Goal: Information Seeking & Learning: Learn about a topic

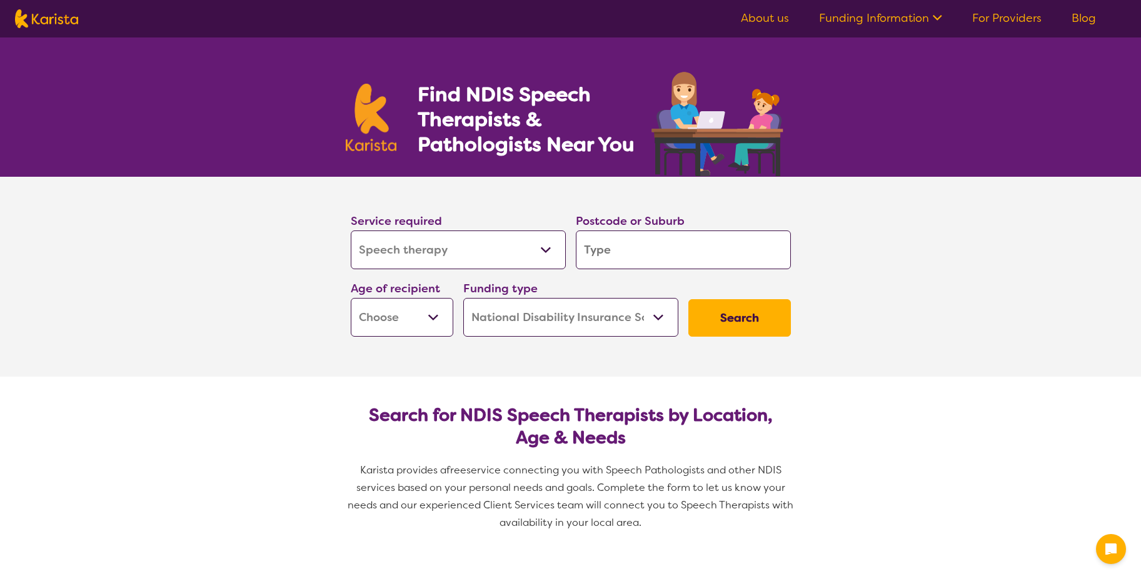
select select "Speech therapy"
select select "NDIS"
select select "Speech therapy"
select select "NDIS"
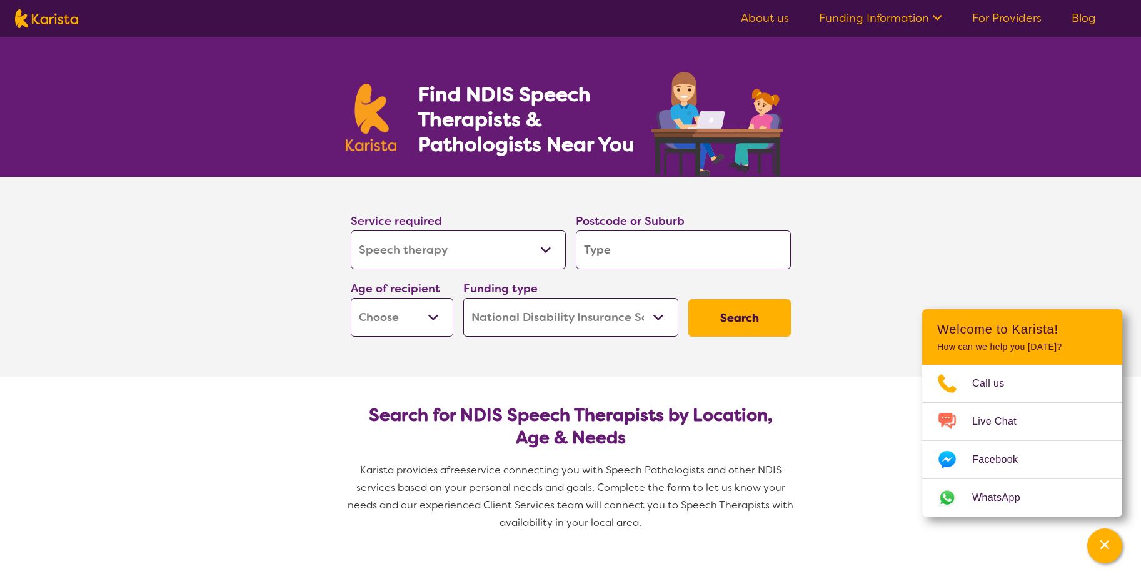
click at [648, 257] on input "search" at bounding box center [683, 250] width 215 height 39
type input "w"
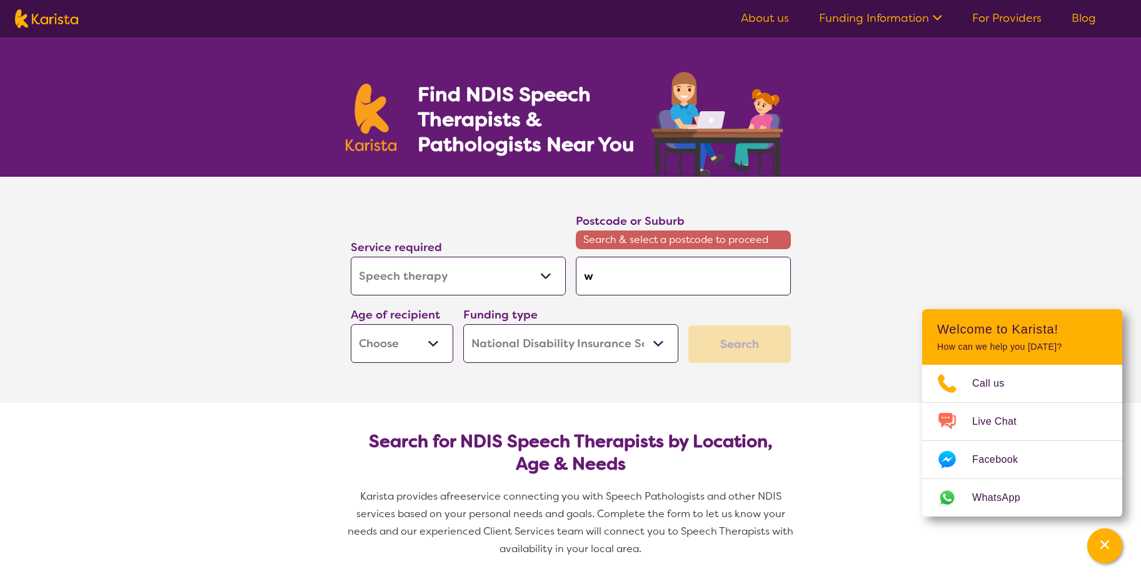
type input "we"
type input "wer"
type input "werr"
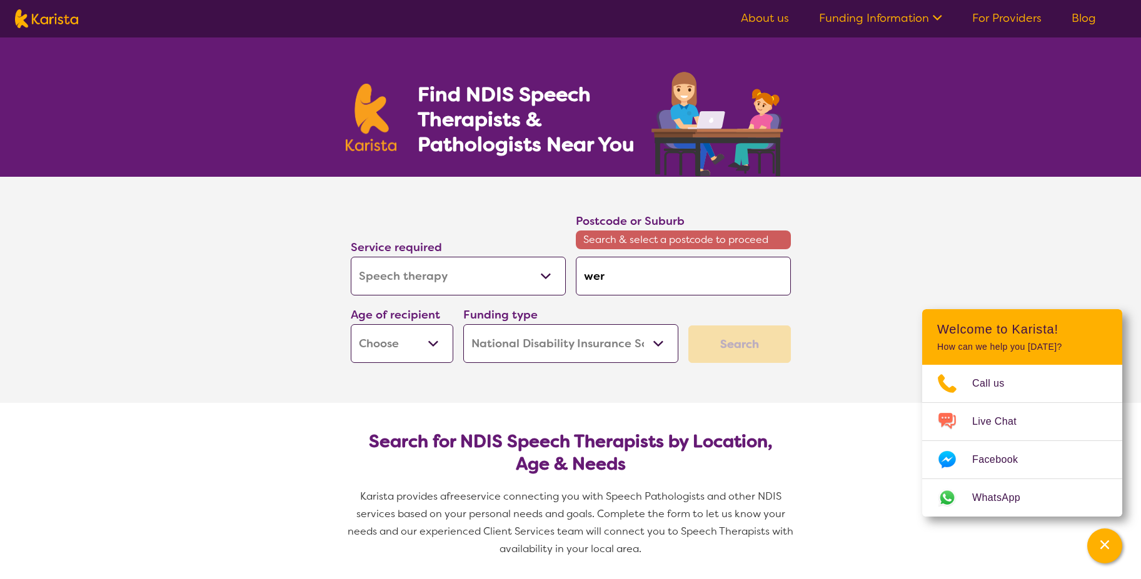
type input "werr"
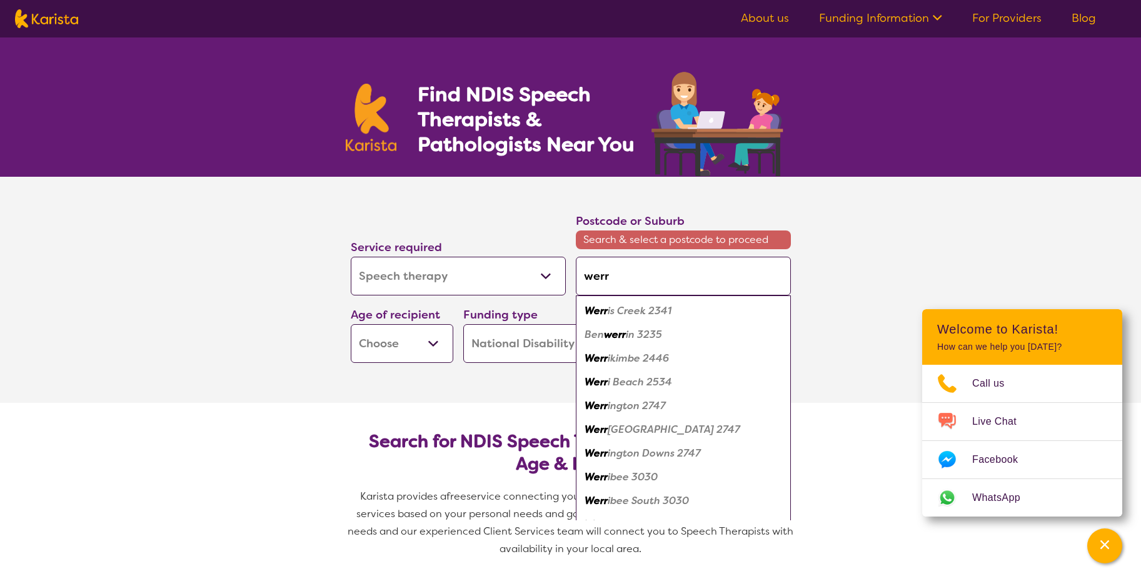
type input "werri"
type input "werrib"
type input "werribe"
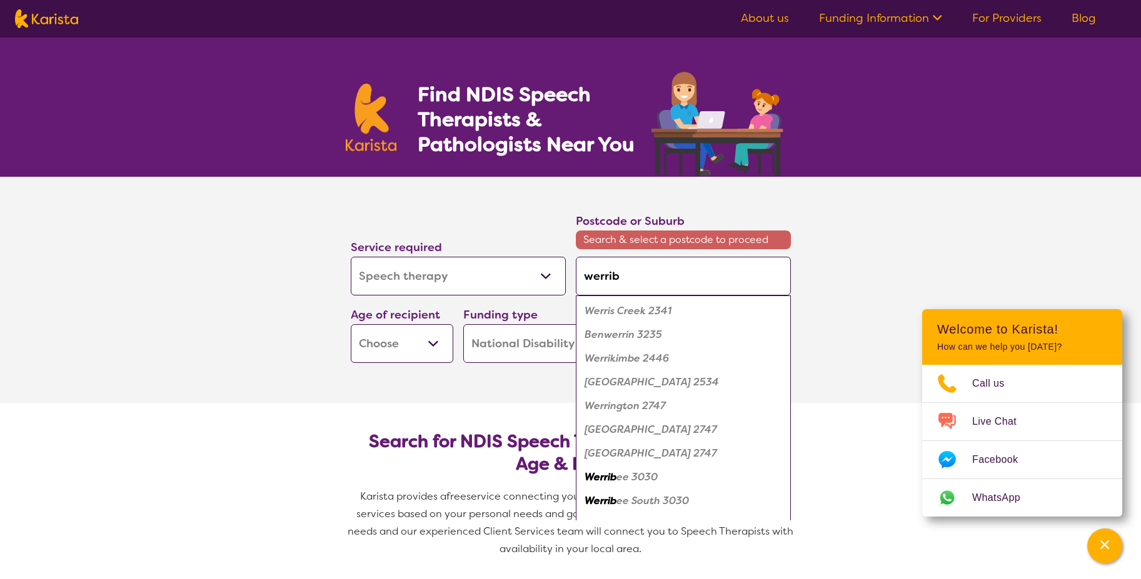
type input "werribe"
type input "werribee"
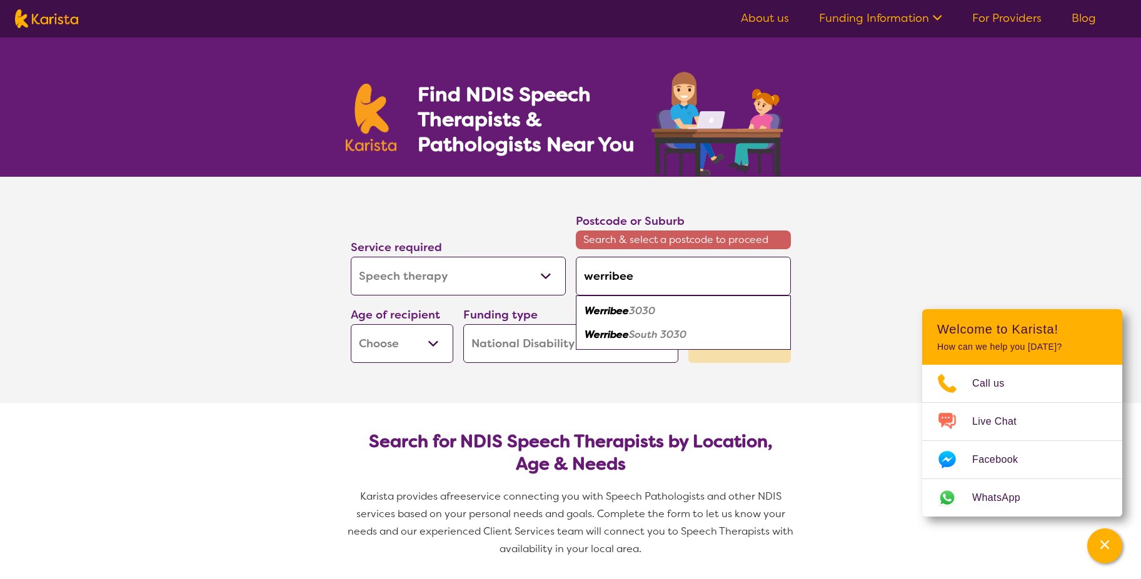
click at [650, 307] on em "3030" at bounding box center [642, 310] width 26 height 13
type input "3030"
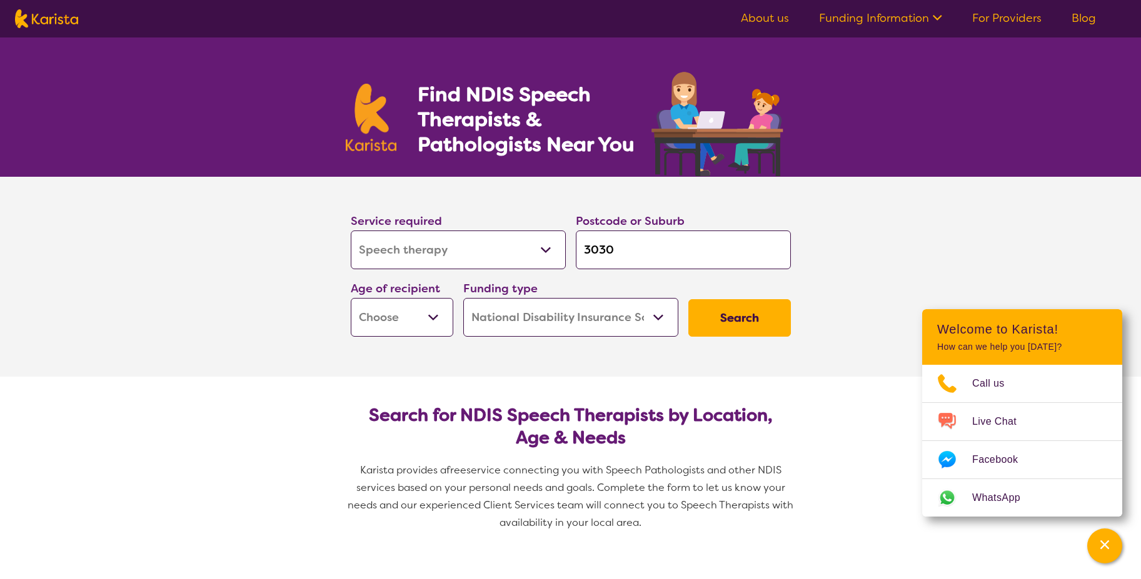
click at [438, 314] on select "Early Childhood - 0 to 9 Child - 10 to 11 Adolescent - 12 to 17 Adult - 18 to 6…" at bounding box center [402, 317] width 103 height 39
select select "AD"
click at [351, 298] on select "Early Childhood - 0 to 9 Child - 10 to 11 Adolescent - 12 to 17 Adult - 18 to 6…" at bounding box center [402, 317] width 103 height 39
select select "AD"
click at [657, 316] on select "Home Care Package (HCP) National Disability Insurance Scheme (NDIS) I don't know" at bounding box center [570, 317] width 215 height 39
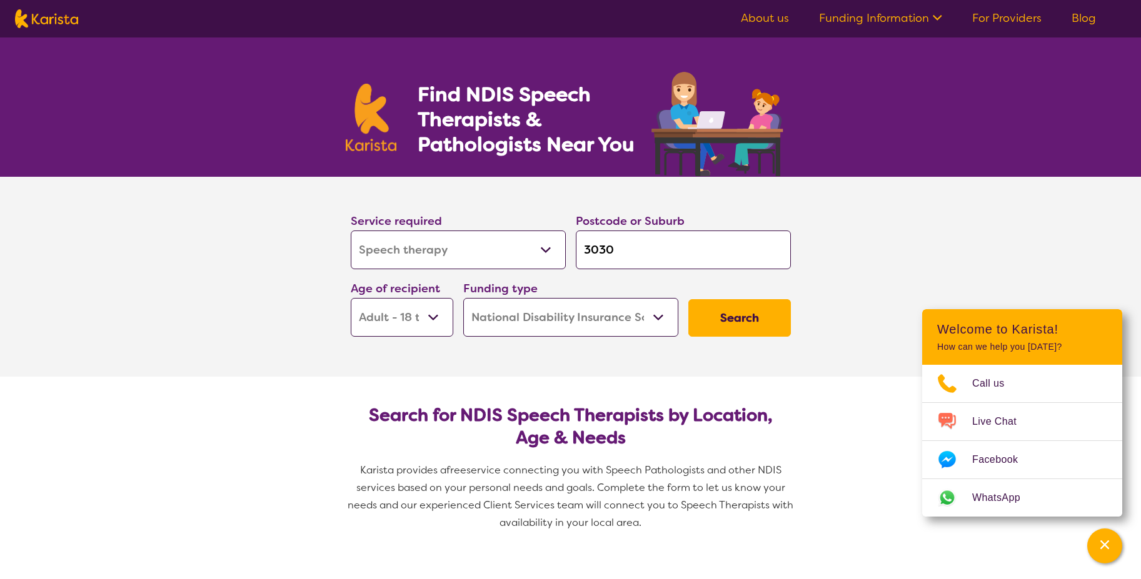
click at [463, 298] on select "Home Care Package (HCP) National Disability Insurance Scheme (NDIS) I don't know" at bounding box center [570, 317] width 215 height 39
click at [744, 316] on button "Search" at bounding box center [739, 318] width 103 height 38
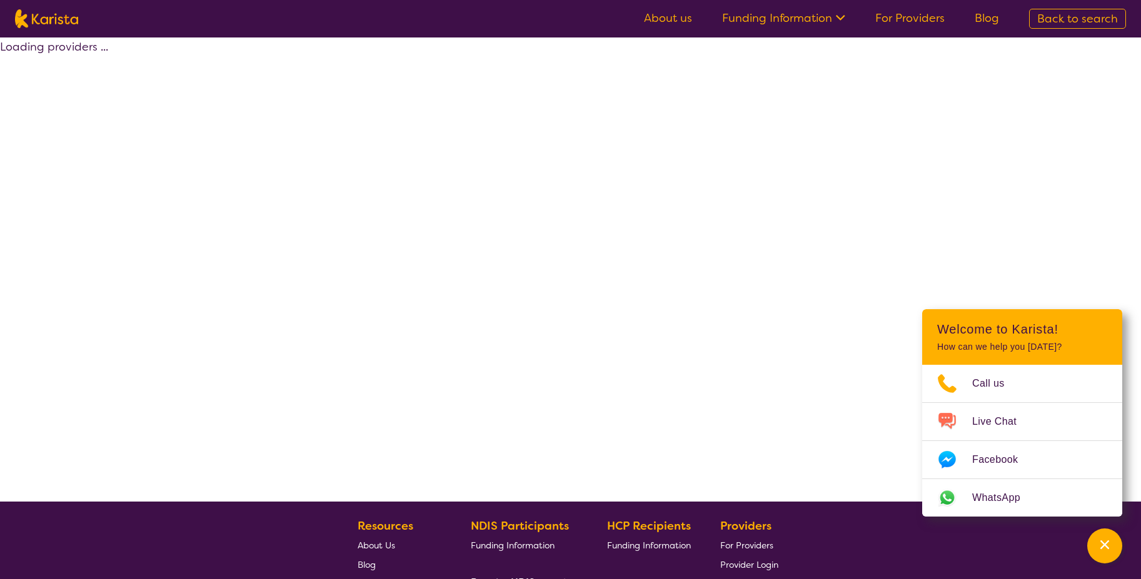
select select "by_score"
